Goal: Navigation & Orientation: Find specific page/section

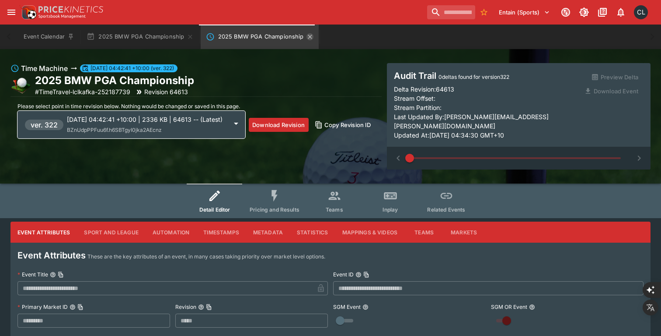
click at [307, 38] on icon "2025 BMW PGA Championship" at bounding box center [310, 36] width 7 height 7
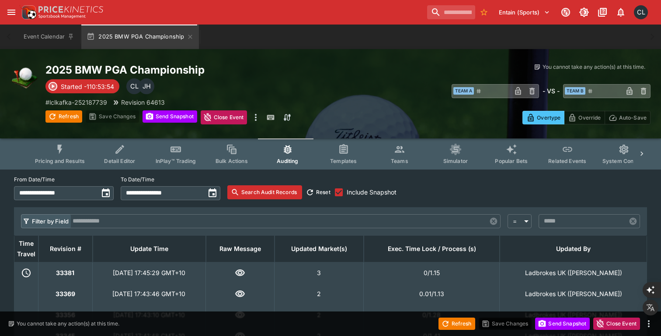
click at [383, 75] on h2 "2025 BMW PGA Championship" at bounding box center [221, 70] width 353 height 14
click at [300, 73] on h2 "2025 BMW PGA Championship" at bounding box center [221, 70] width 353 height 14
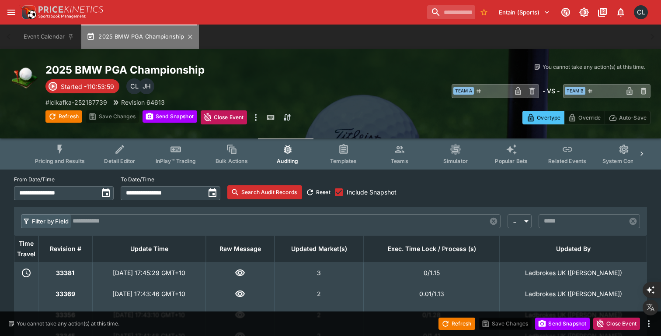
click at [188, 40] on button "2025 BMW PGA Championship" at bounding box center [140, 36] width 118 height 24
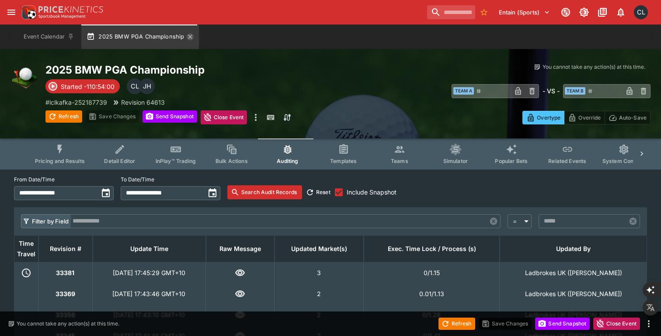
click at [189, 38] on icon "button" at bounding box center [190, 36] width 7 height 7
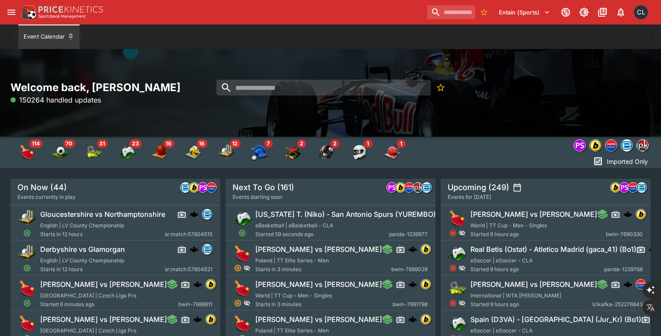
click at [355, 109] on div "Welcome back, [PERSON_NAME] 150264 handled updates" at bounding box center [330, 92] width 661 height 87
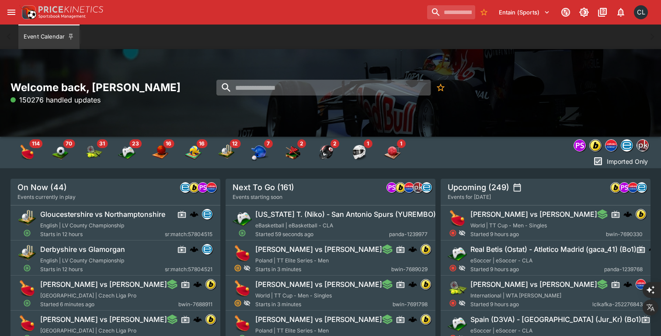
click at [353, 91] on input "search" at bounding box center [324, 88] width 214 height 16
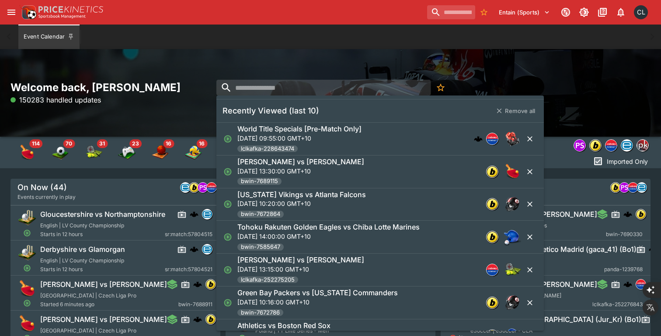
click at [444, 64] on div "Welcome back, [PERSON_NAME] 150283 handled updates" at bounding box center [330, 92] width 661 height 87
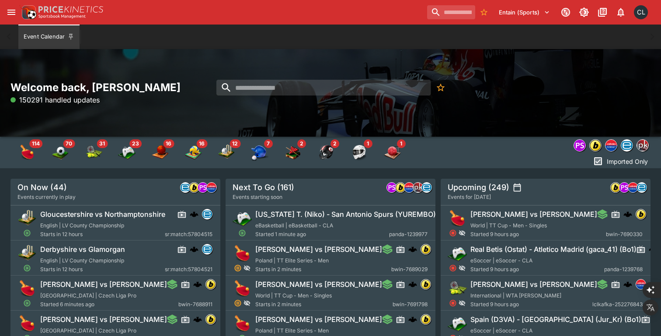
click at [474, 63] on div "Welcome back, [PERSON_NAME] 150291 handled updates" at bounding box center [330, 92] width 661 height 87
click at [576, 108] on div "Welcome back, [PERSON_NAME] 150544 handled updates" at bounding box center [330, 92] width 661 height 87
click at [508, 98] on div "Welcome back, [PERSON_NAME] 150561 handled updates" at bounding box center [330, 92] width 640 height 25
